Goal: Check status: Check status

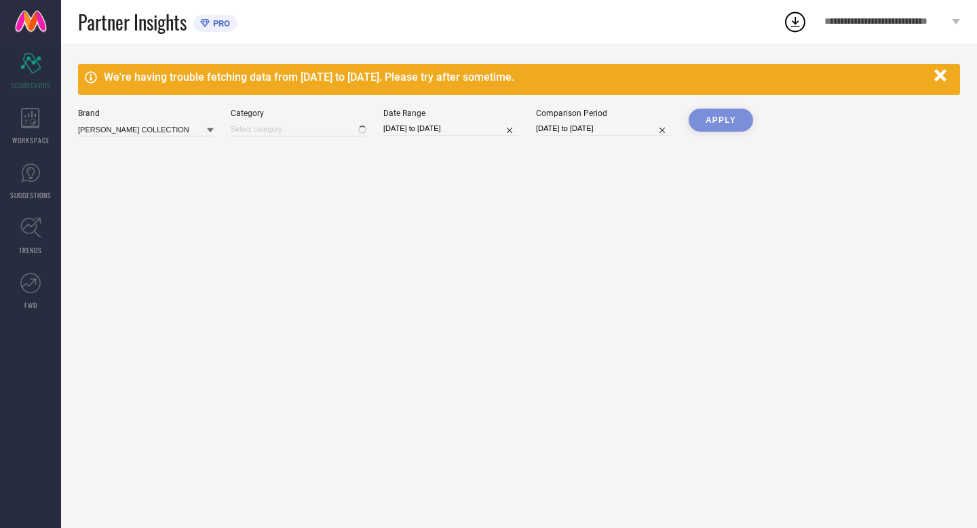
type input "All"
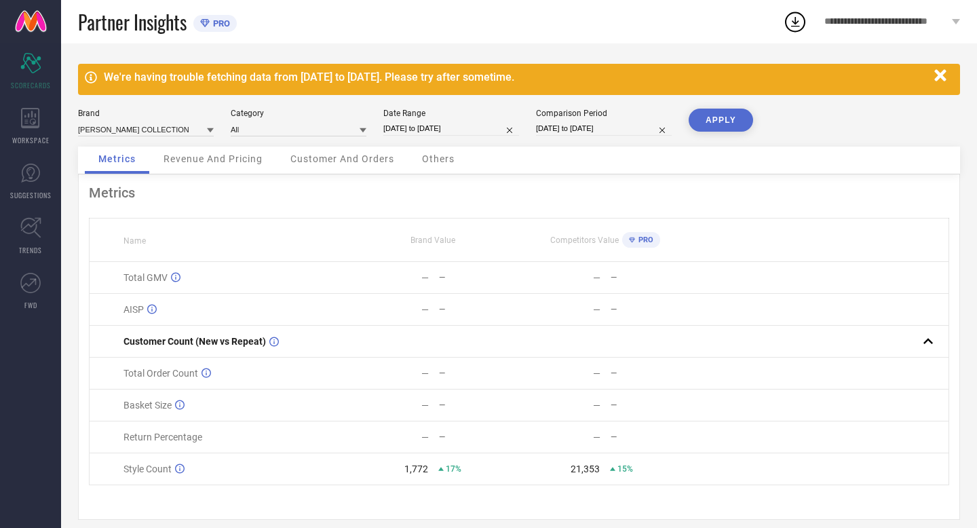
click at [497, 126] on input "[DATE] to [DATE]" at bounding box center [451, 128] width 136 height 14
select select "8"
select select "2025"
select select "9"
select select "2025"
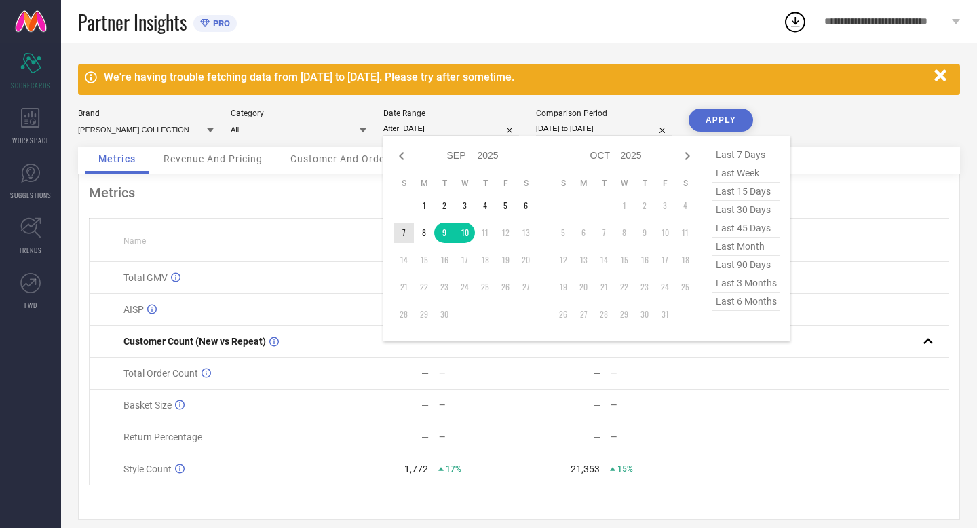
click at [404, 229] on td "7" at bounding box center [404, 233] width 20 height 20
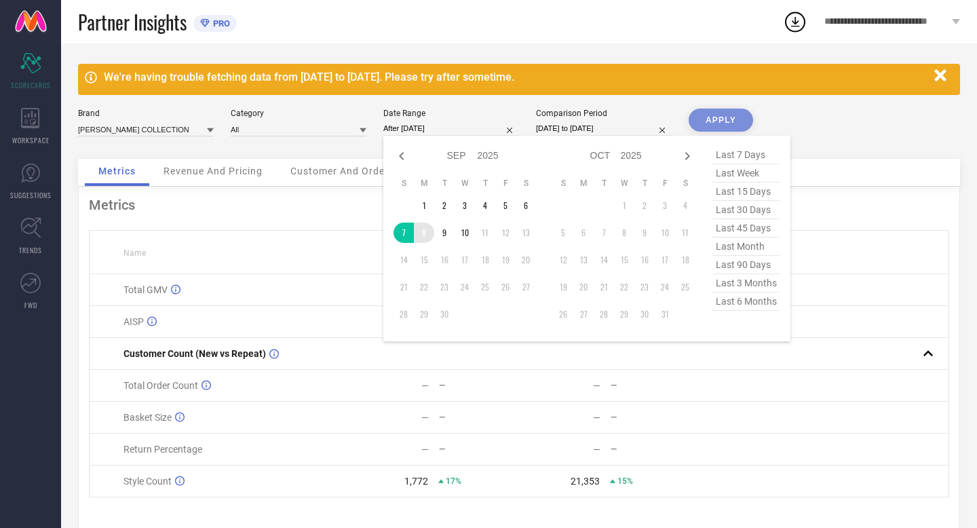
type input "[DATE] to [DATE]"
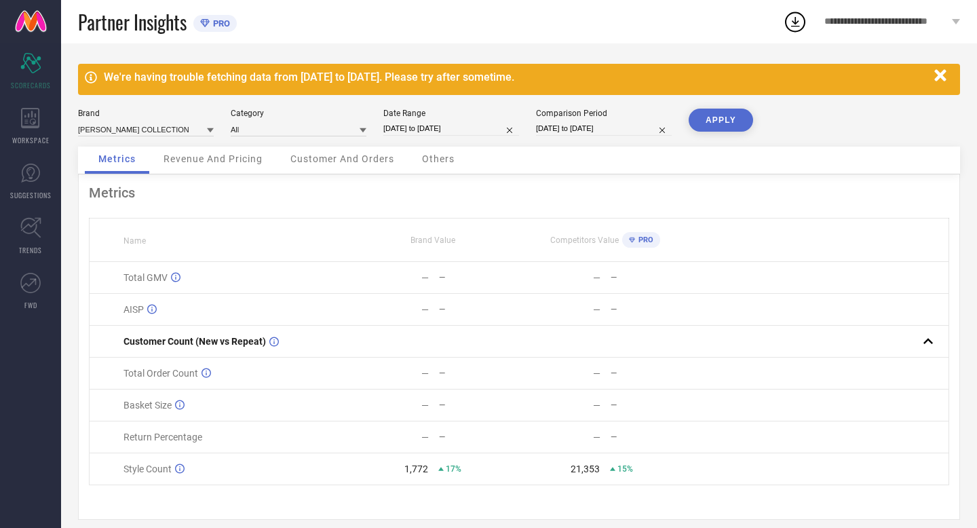
click at [622, 128] on input "[DATE] to [DATE]" at bounding box center [604, 128] width 136 height 14
select select "8"
select select "2024"
select select "9"
select select "2024"
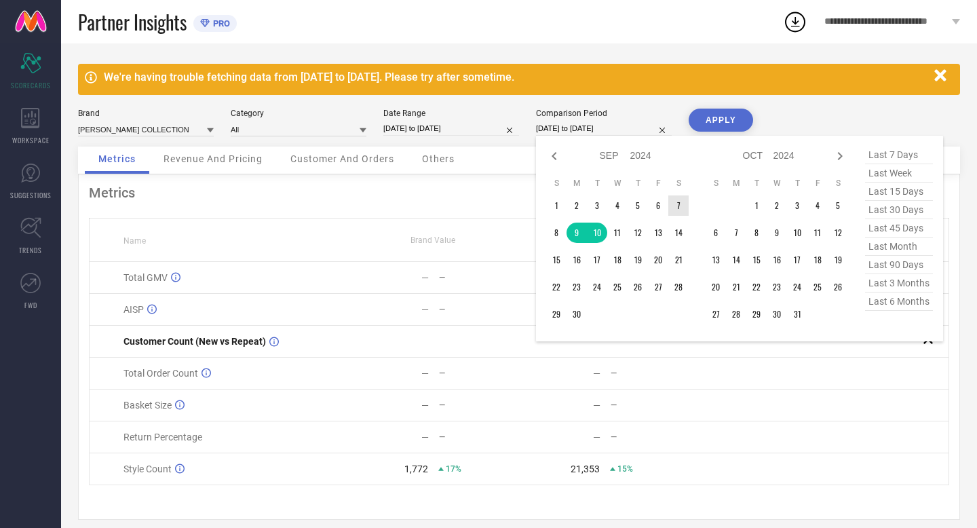
click at [675, 204] on td "7" at bounding box center [679, 205] width 20 height 20
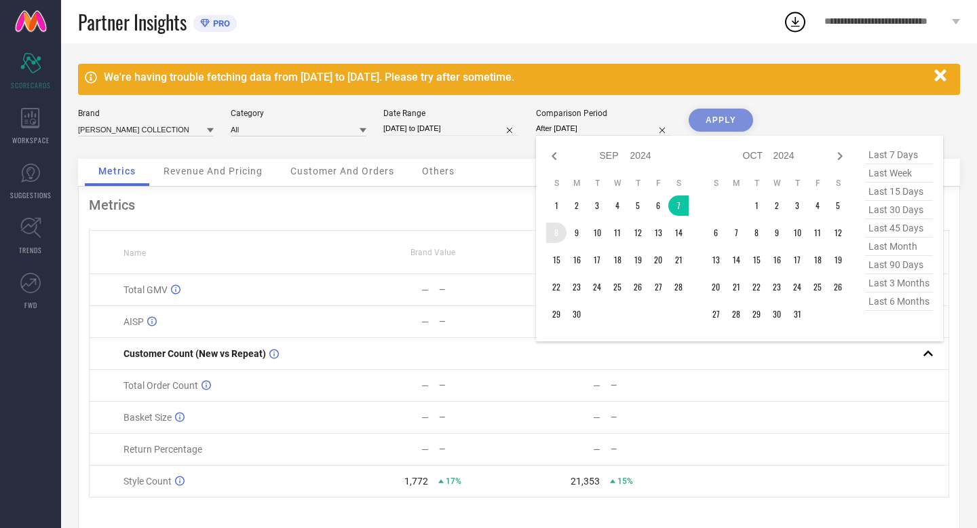
type input "[DATE] to [DATE]"
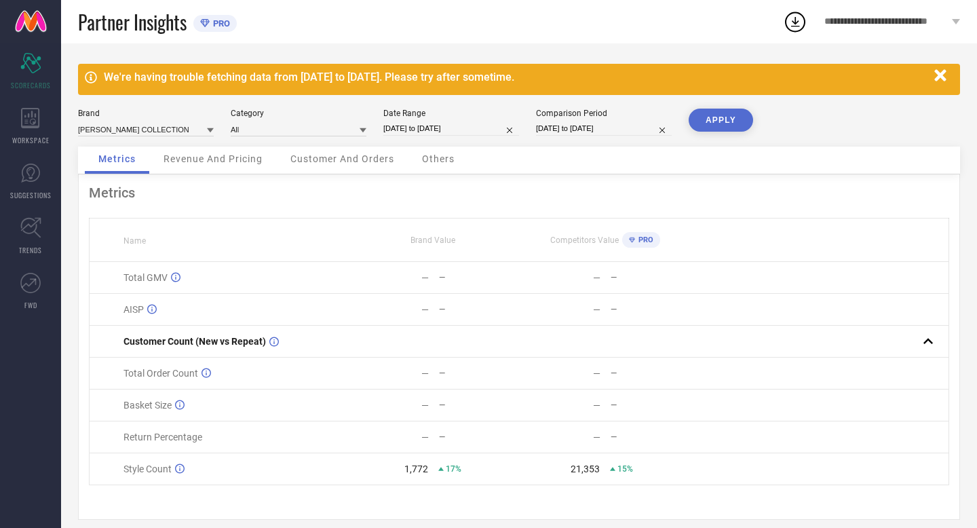
click at [727, 115] on button "APPLY" at bounding box center [721, 120] width 64 height 23
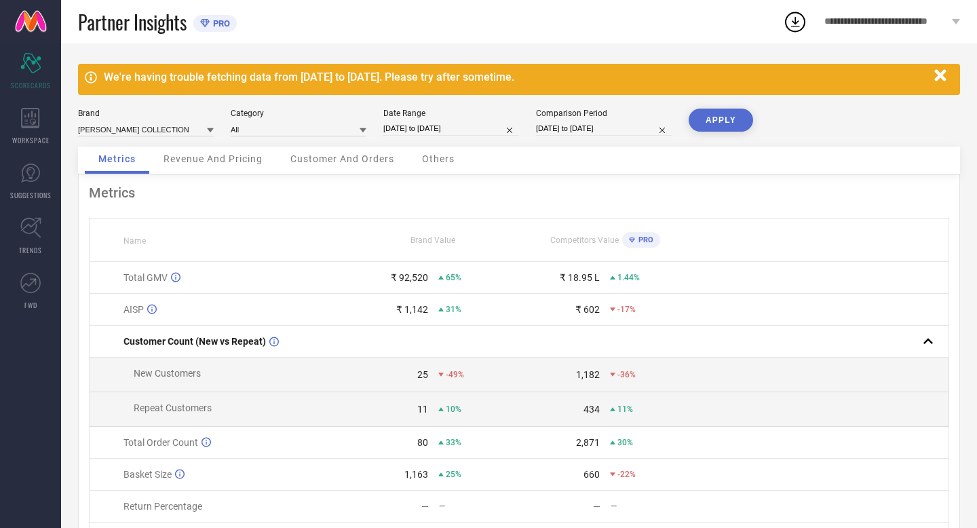
click at [490, 123] on input "[DATE] to [DATE]" at bounding box center [451, 128] width 136 height 14
select select "8"
select select "2025"
select select "9"
select select "2025"
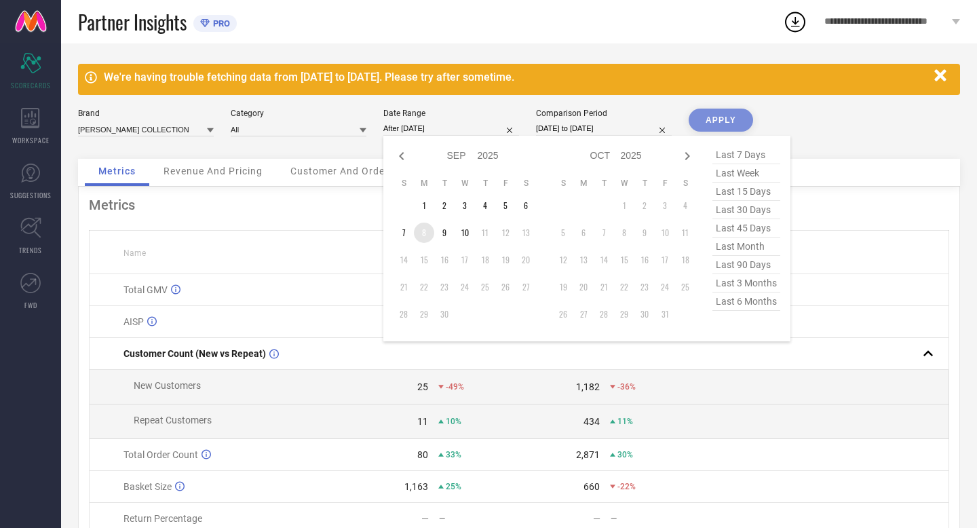
click at [430, 232] on td "8" at bounding box center [424, 233] width 20 height 20
type input "[DATE] to [DATE]"
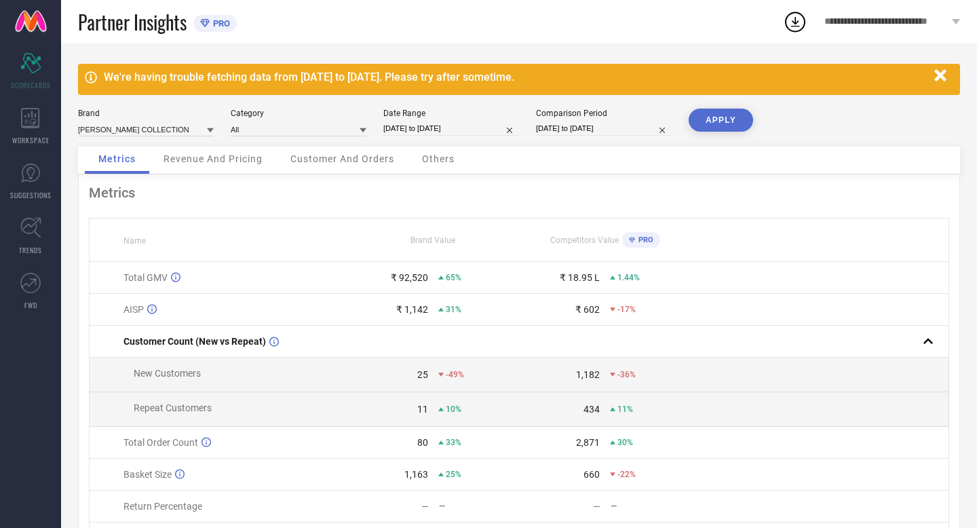
click at [627, 128] on input "[DATE] to [DATE]" at bounding box center [604, 128] width 136 height 14
select select "8"
select select "2024"
select select "9"
select select "2024"
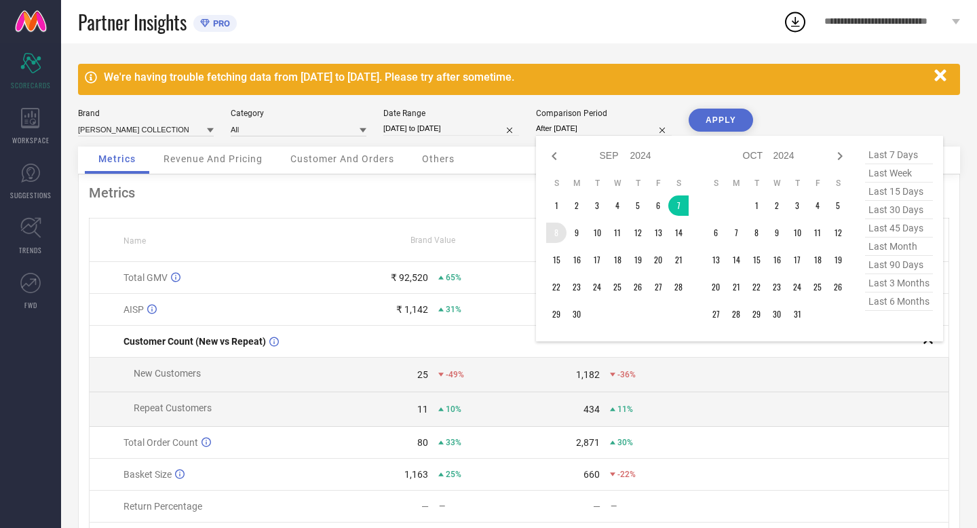
click at [559, 231] on td "8" at bounding box center [556, 233] width 20 height 20
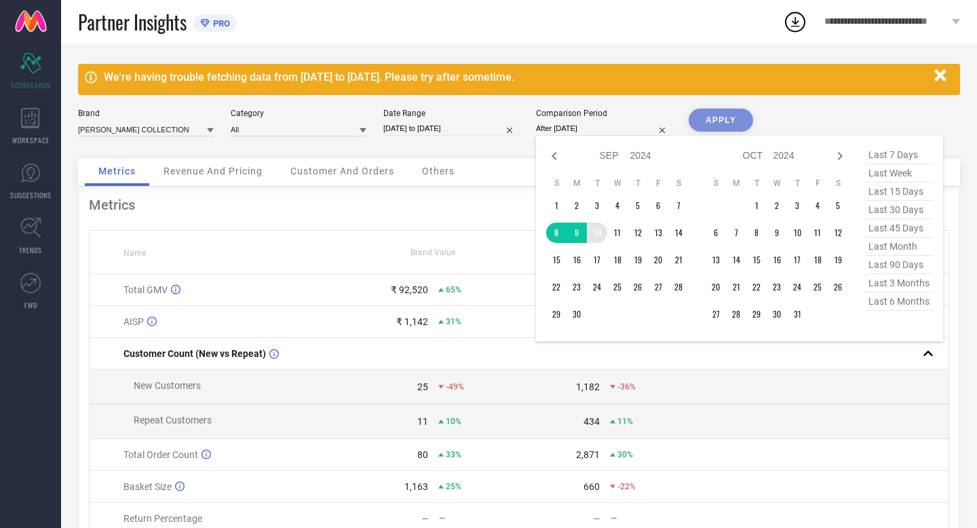
type input "[DATE] to [DATE]"
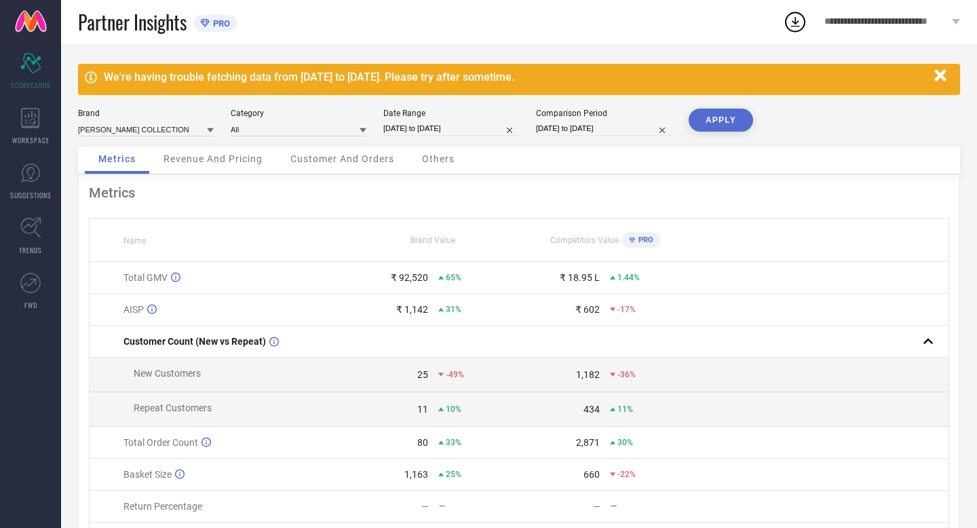
click at [706, 123] on button "APPLY" at bounding box center [721, 120] width 64 height 23
